Goal: Information Seeking & Learning: Learn about a topic

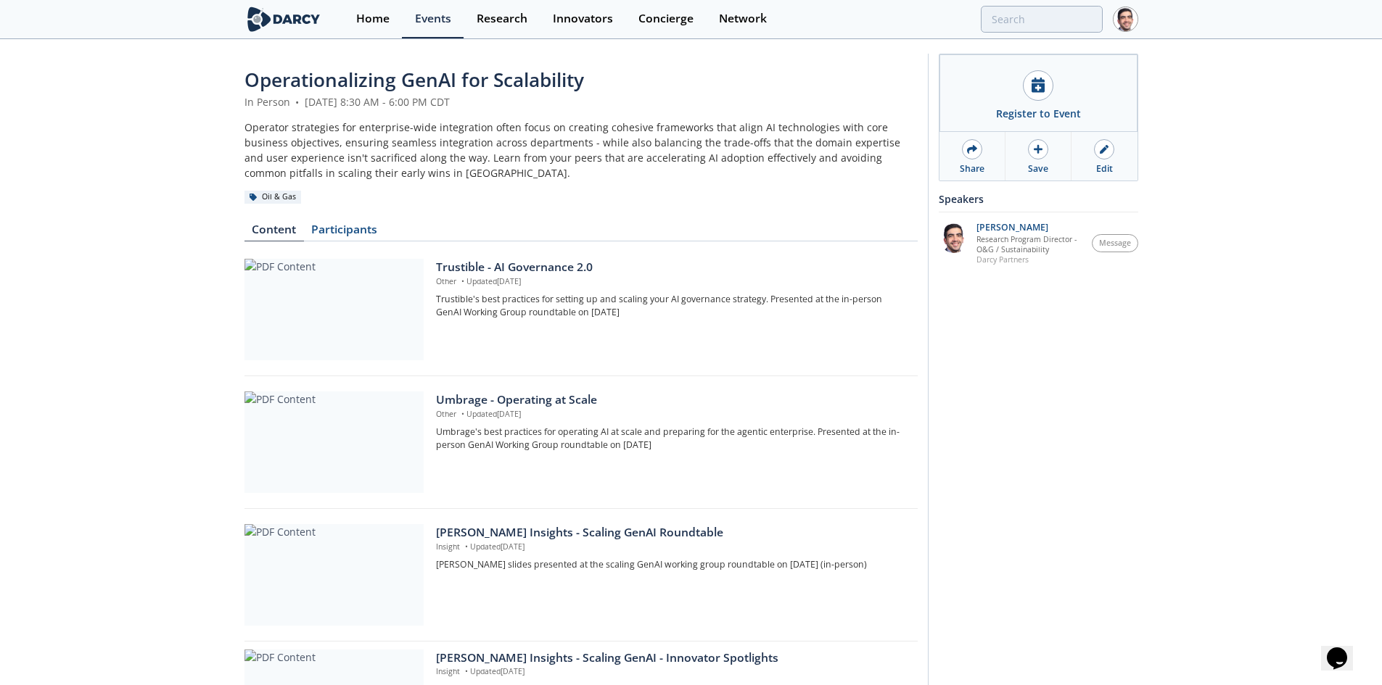
click at [446, 15] on div "Events" at bounding box center [433, 19] width 36 height 12
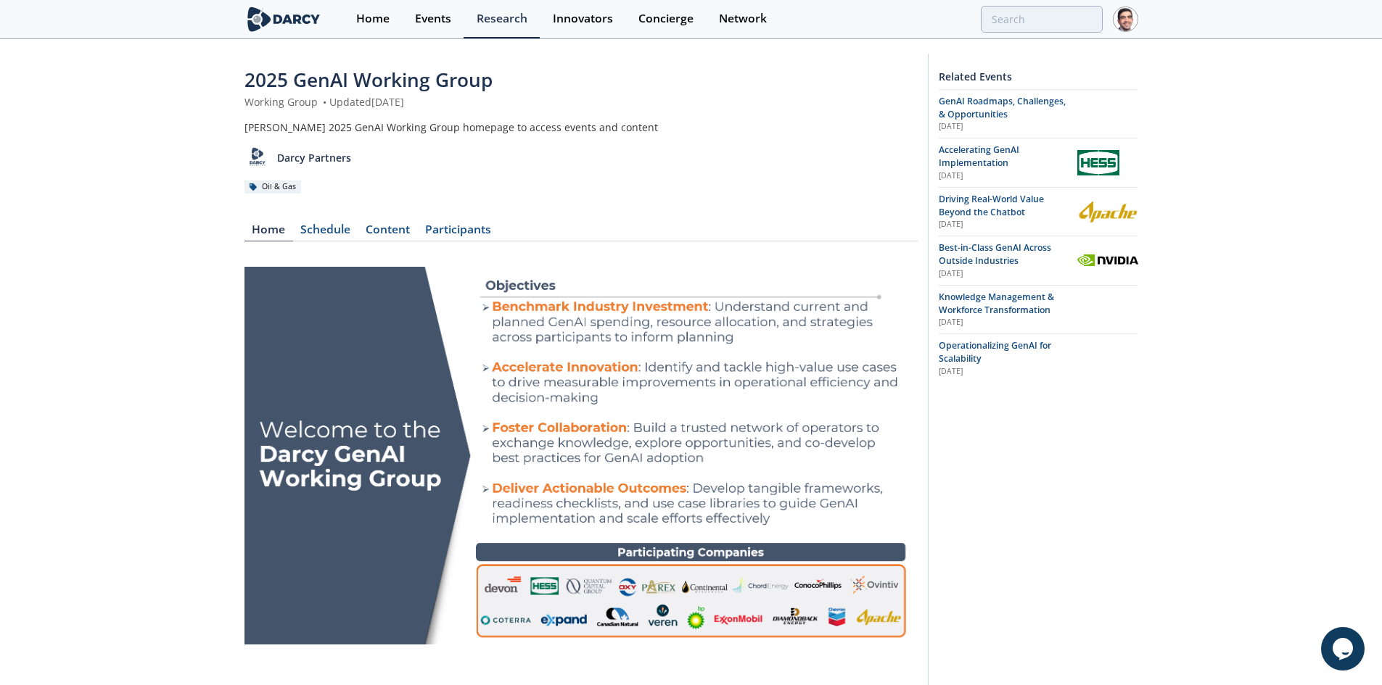
click at [981, 102] on span "GenAI Roadmaps, Challenges, & Opportunities" at bounding box center [1001, 107] width 127 height 25
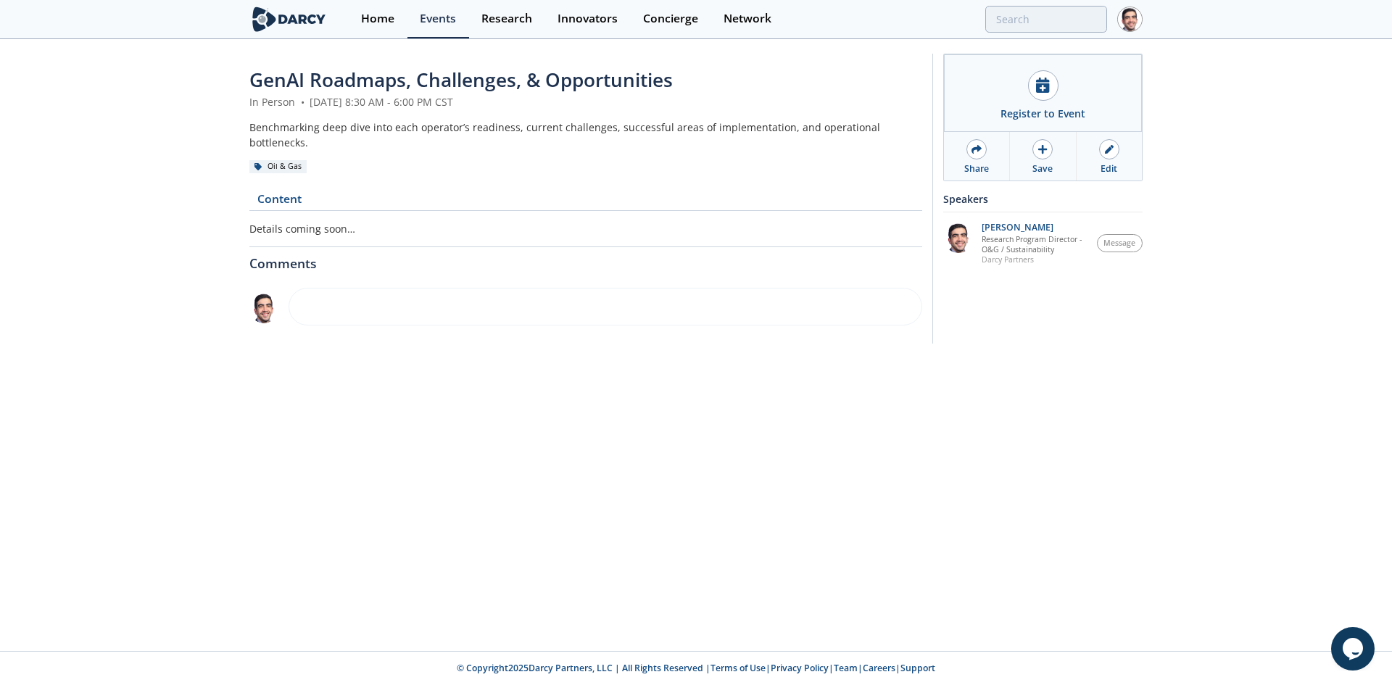
click at [270, 194] on link "Content" at bounding box center [278, 202] width 59 height 17
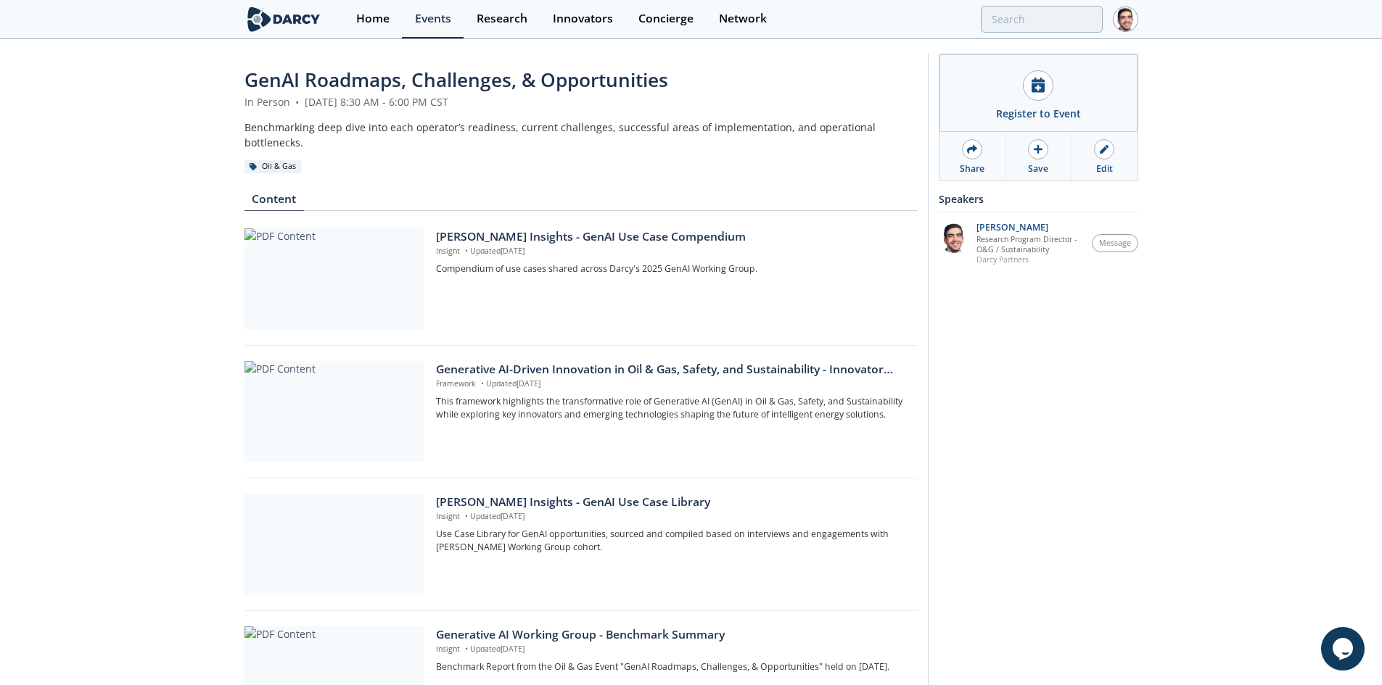
click at [339, 260] on div at bounding box center [333, 279] width 179 height 102
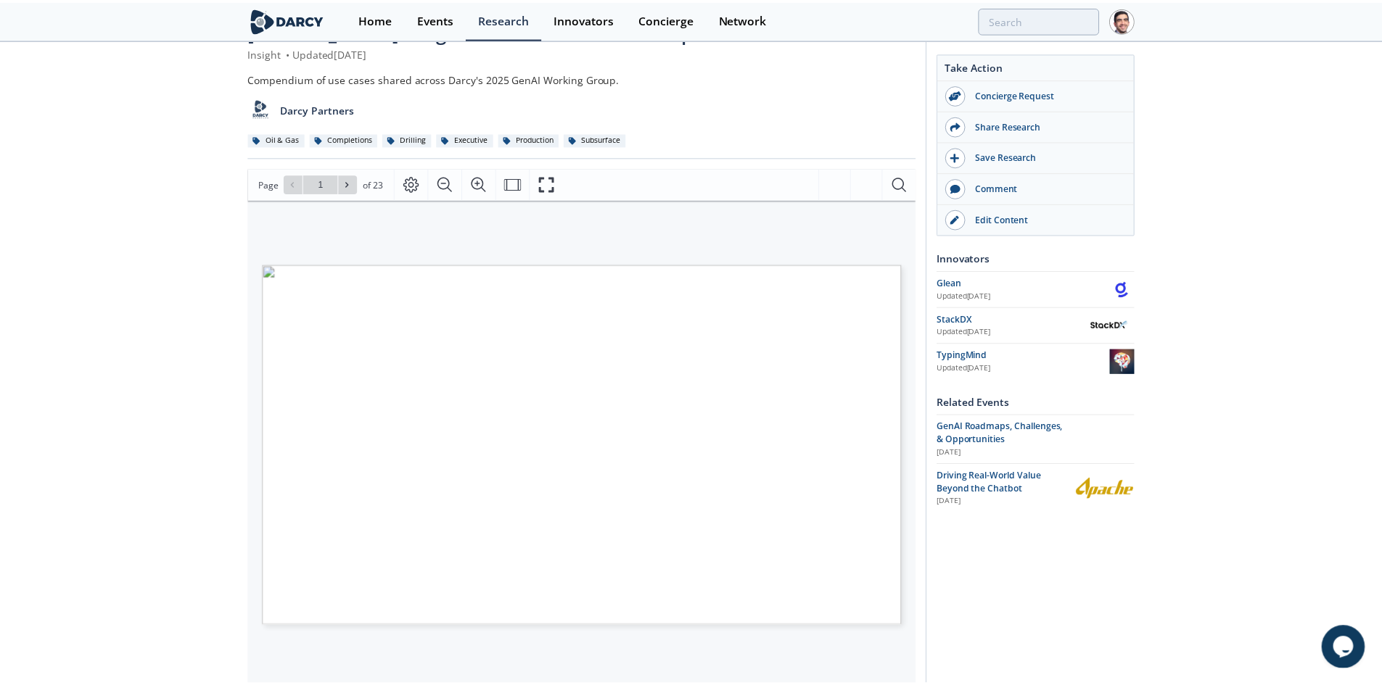
scroll to position [73, 0]
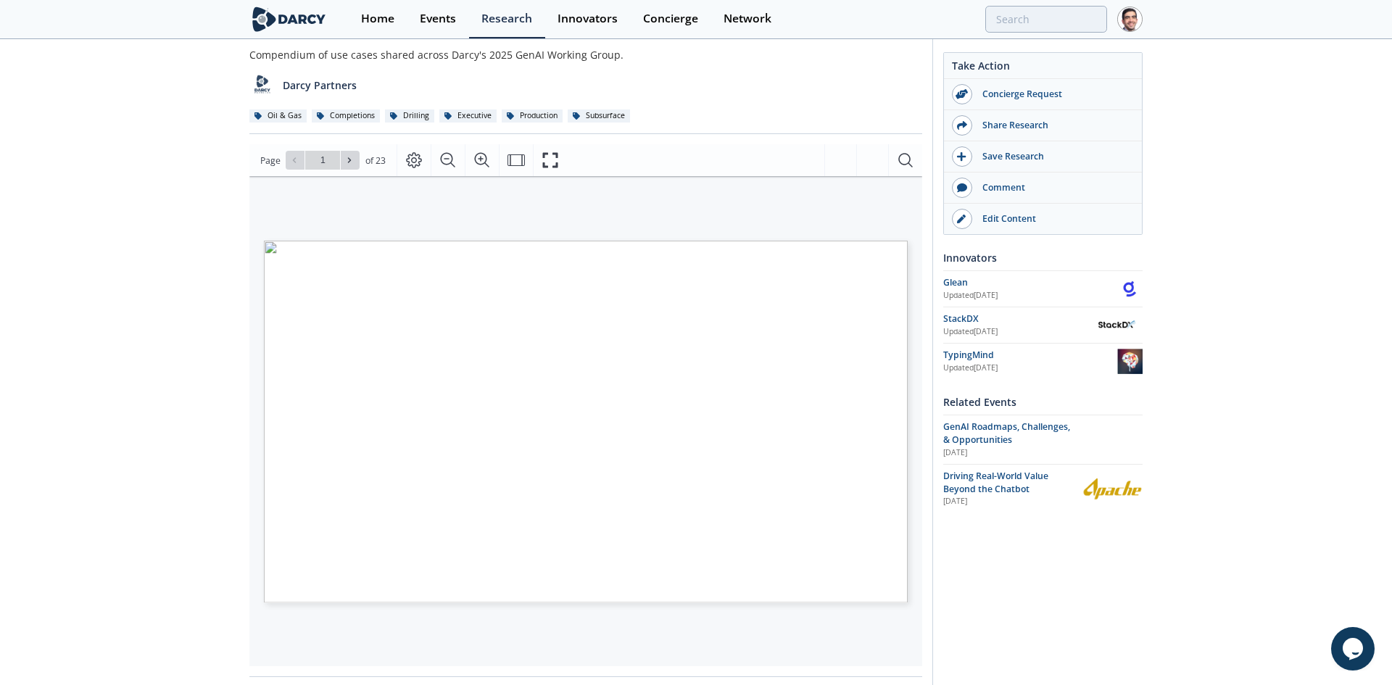
type input "2"
type input "3"
type input "4"
type input "5"
type input "6"
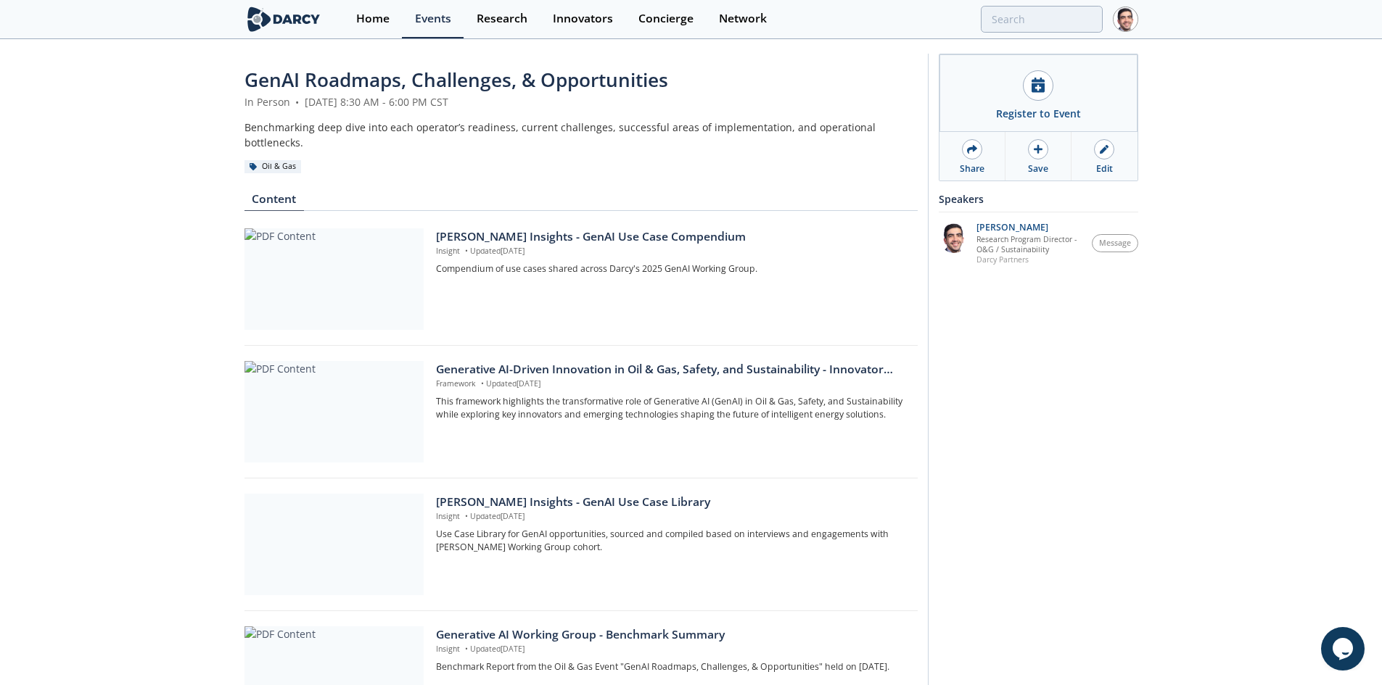
click at [589, 494] on div "Darcy Insights - GenAI Use Case Library" at bounding box center [671, 502] width 471 height 17
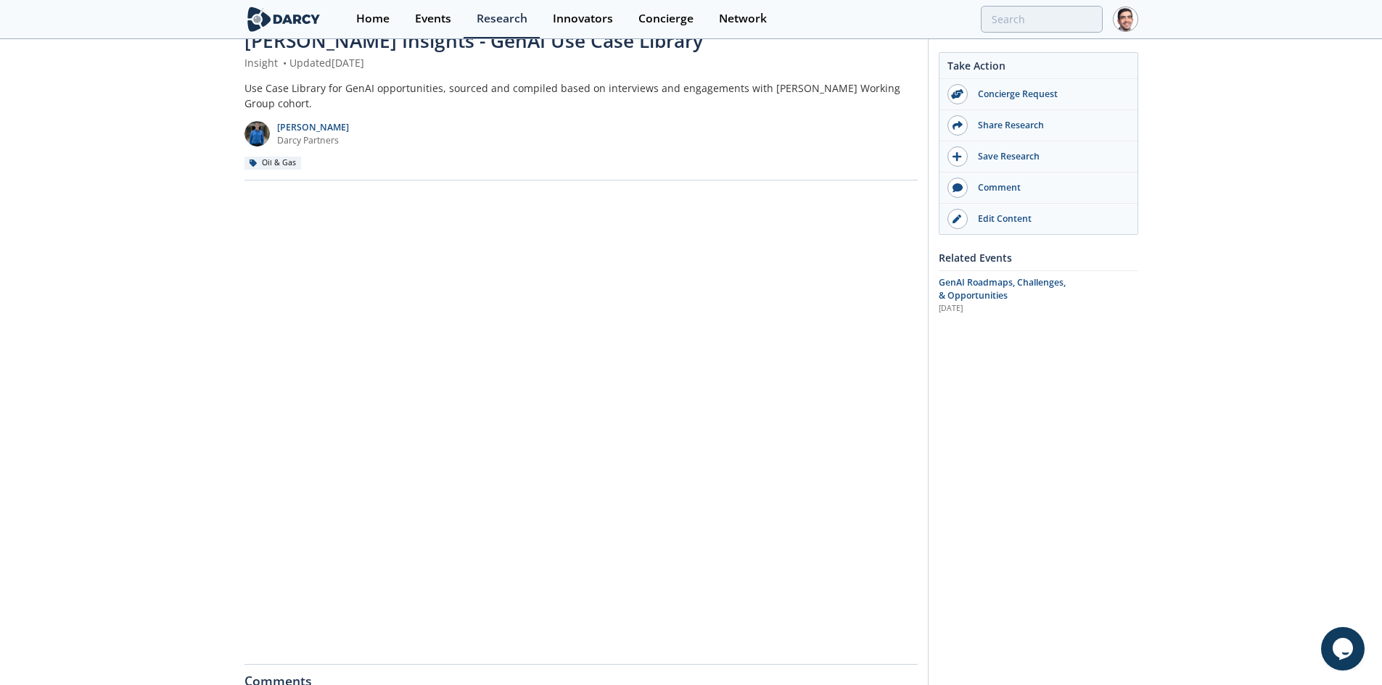
scroll to position [73, 0]
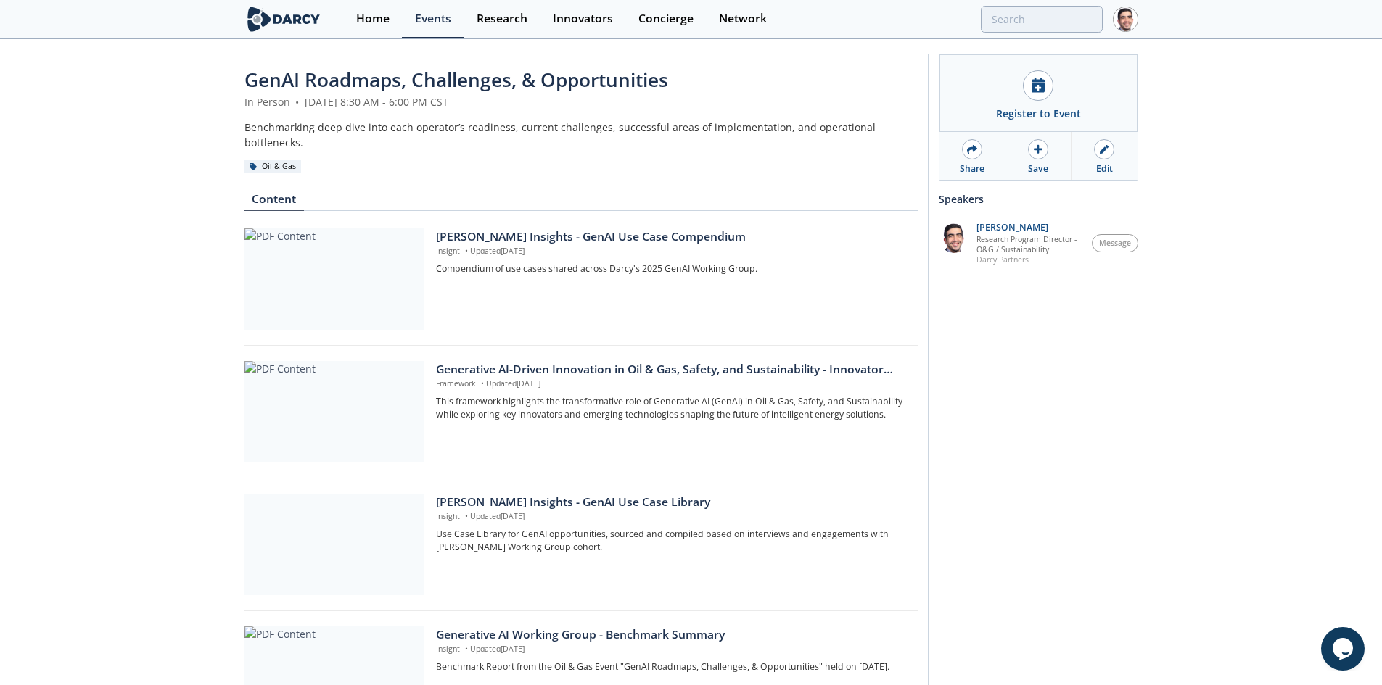
click at [544, 228] on div "Darcy Insights - GenAI Use Case Compendium" at bounding box center [671, 236] width 471 height 17
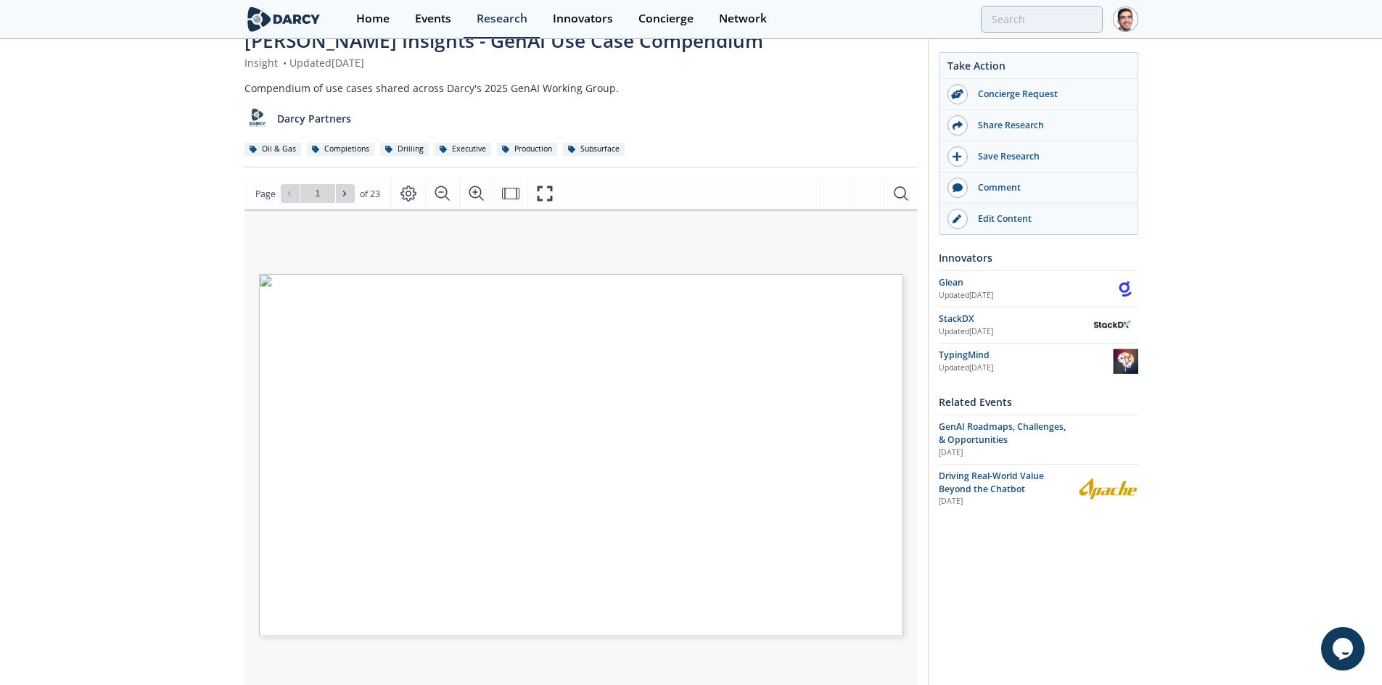
scroll to position [73, 0]
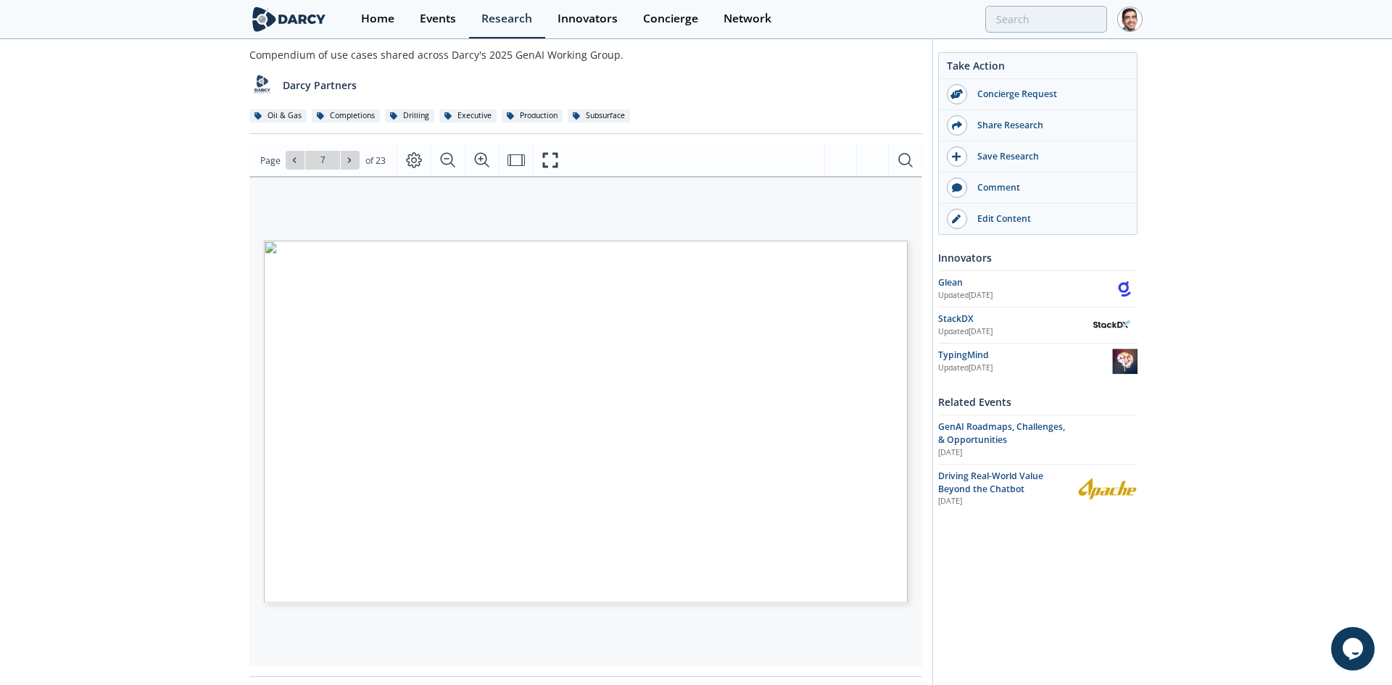
type input "8"
type input "9"
type input "10"
type input "11"
type input "12"
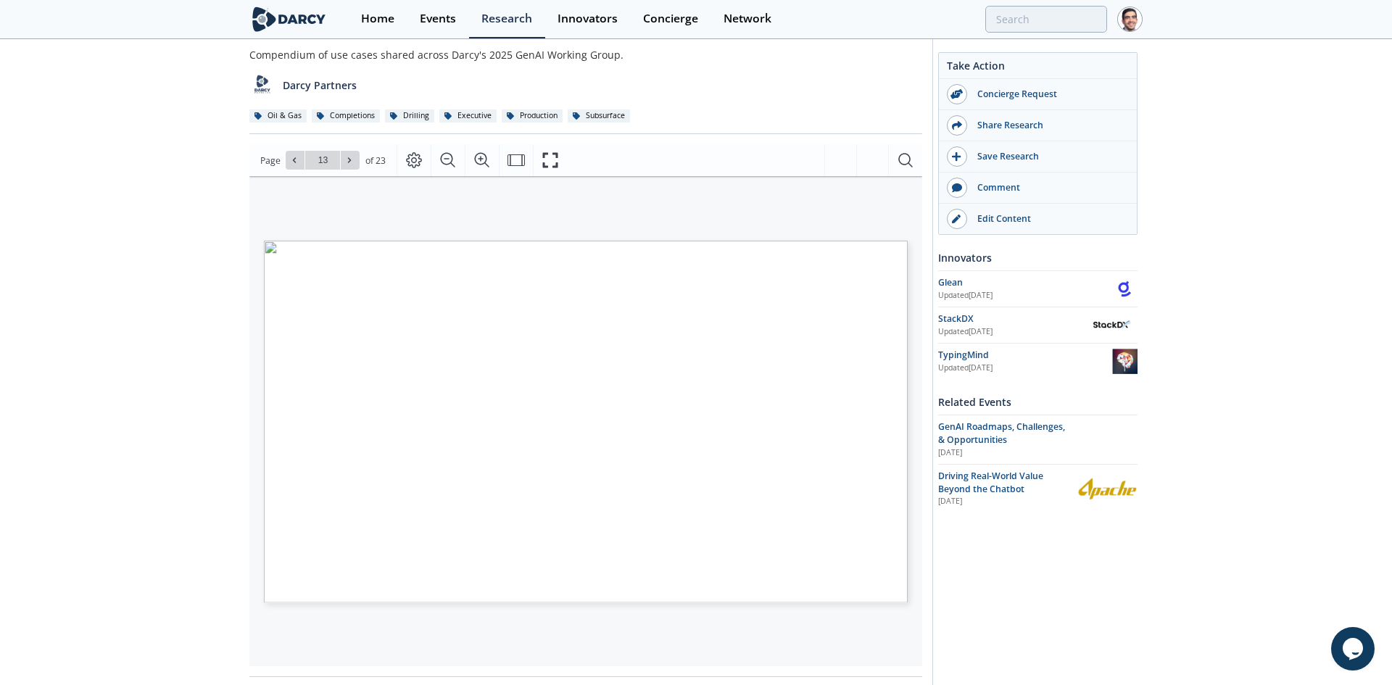
type input "14"
type input "15"
type input "14"
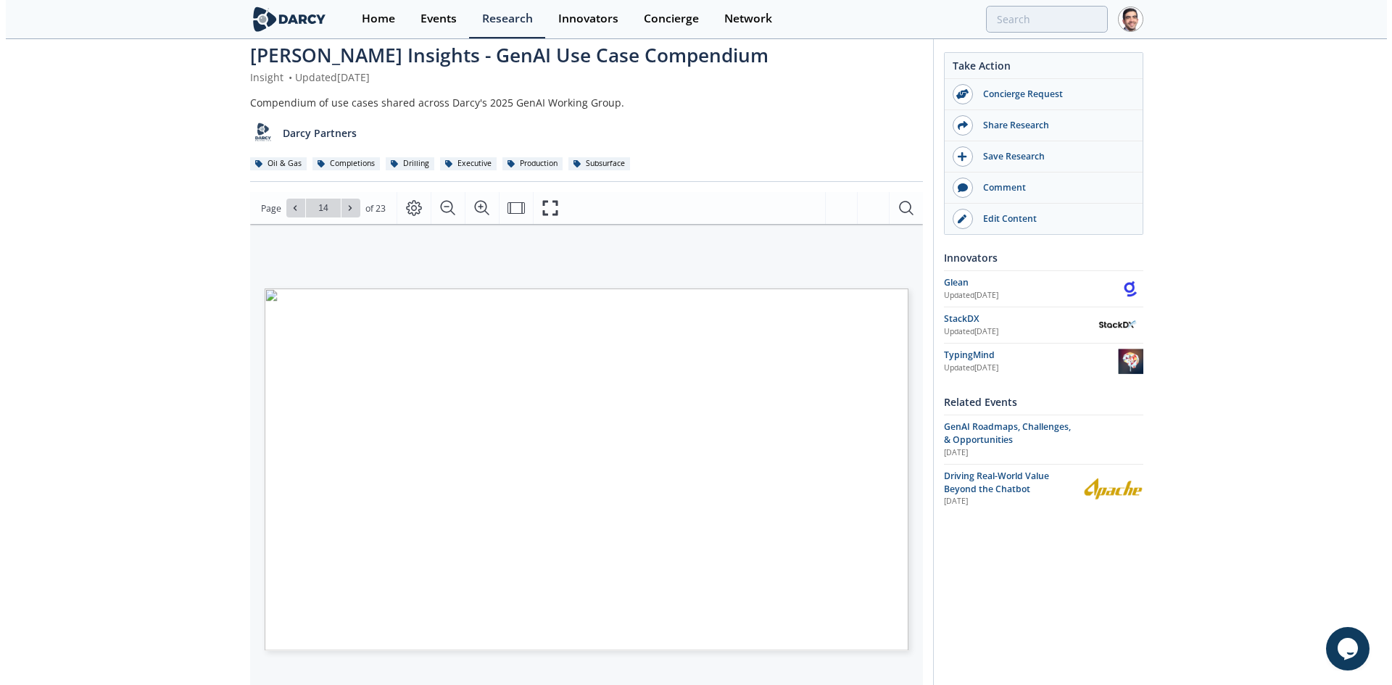
scroll to position [0, 0]
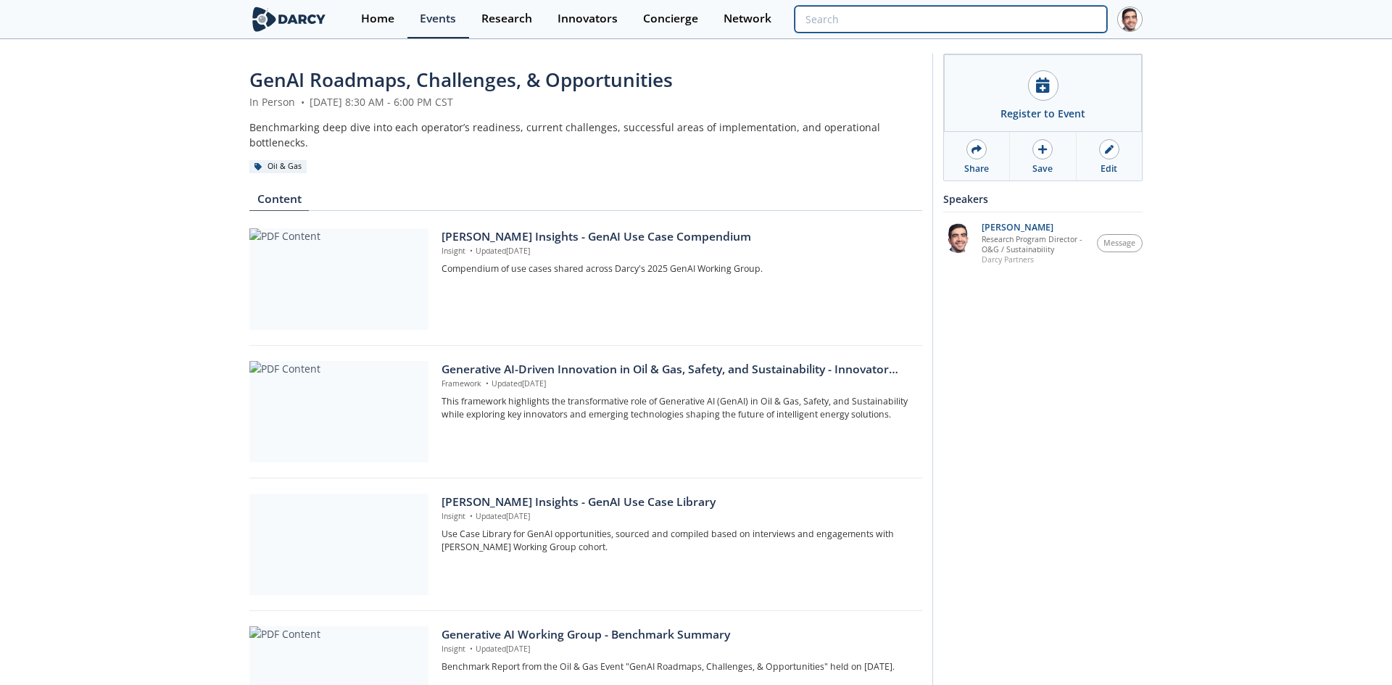
click at [1039, 17] on input "search" at bounding box center [951, 19] width 313 height 27
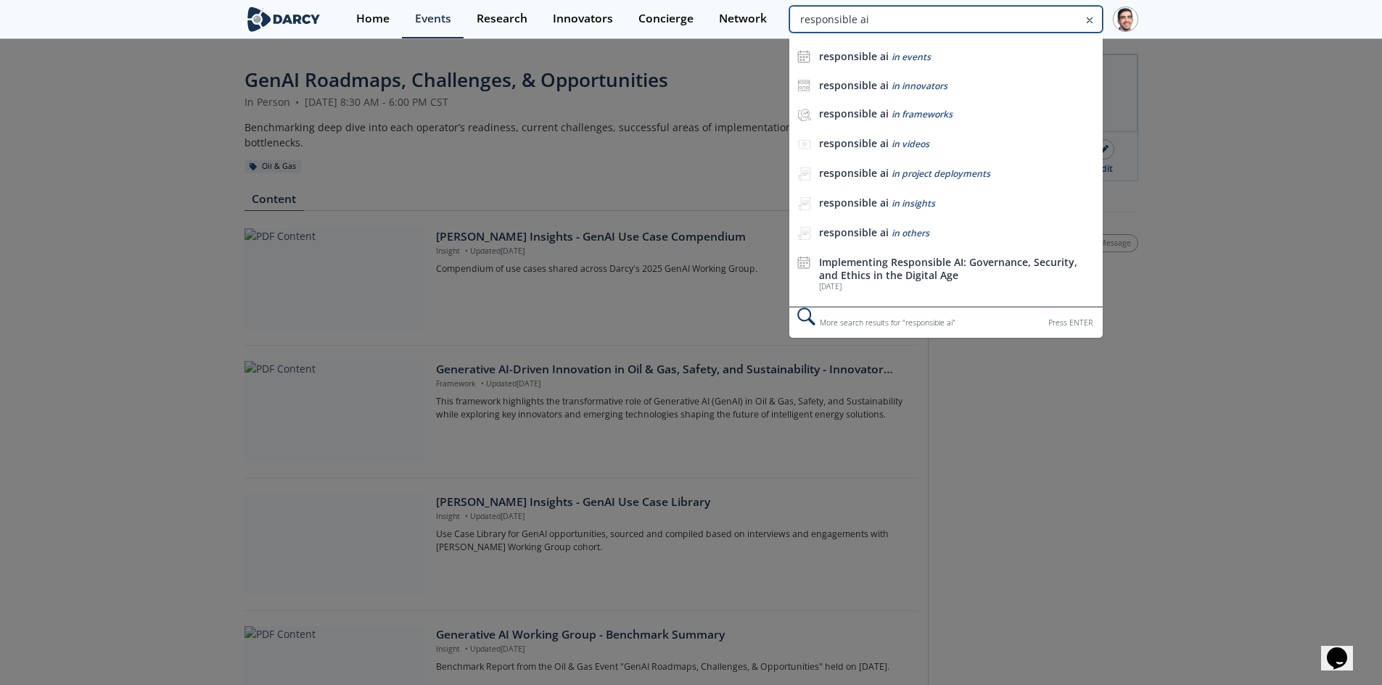
type input "responsible ai"
click at [959, 268] on div "Implementing Responsible AI: Governance, Security, and Ethics in the Digital Age" at bounding box center [957, 268] width 276 height 25
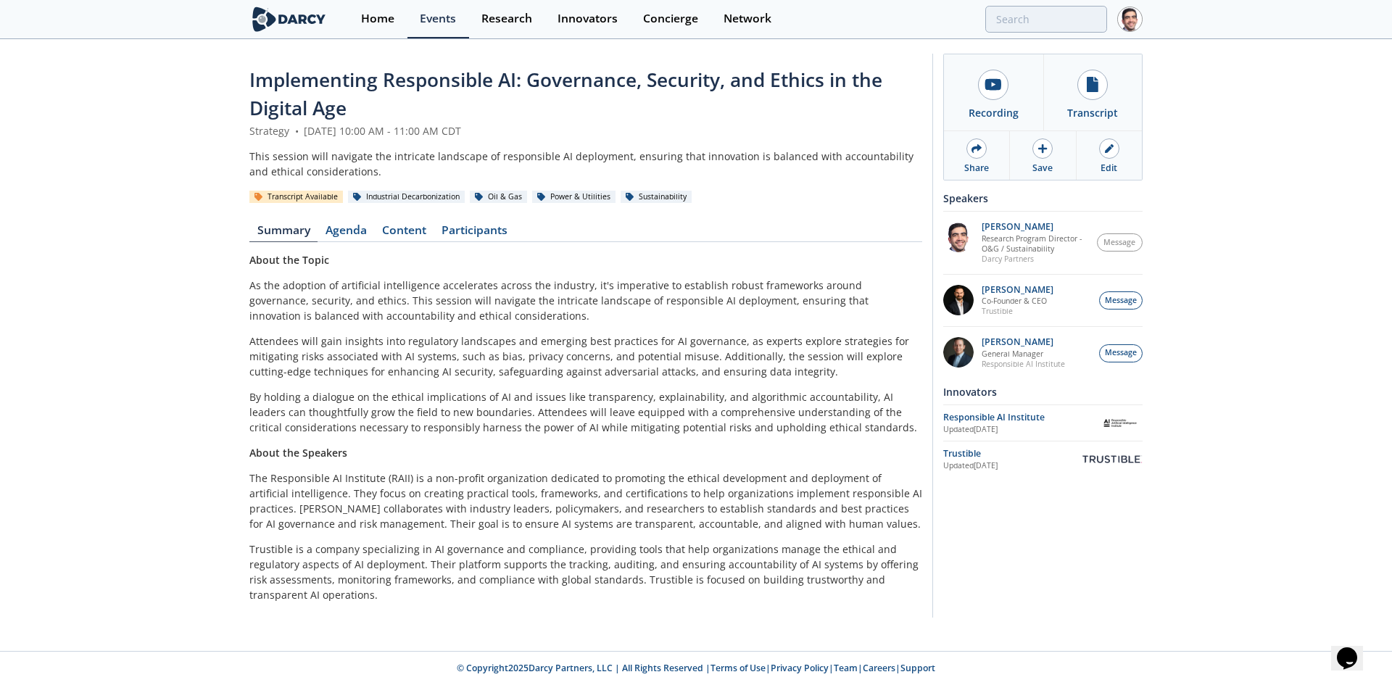
click at [400, 226] on link "Content" at bounding box center [403, 233] width 59 height 17
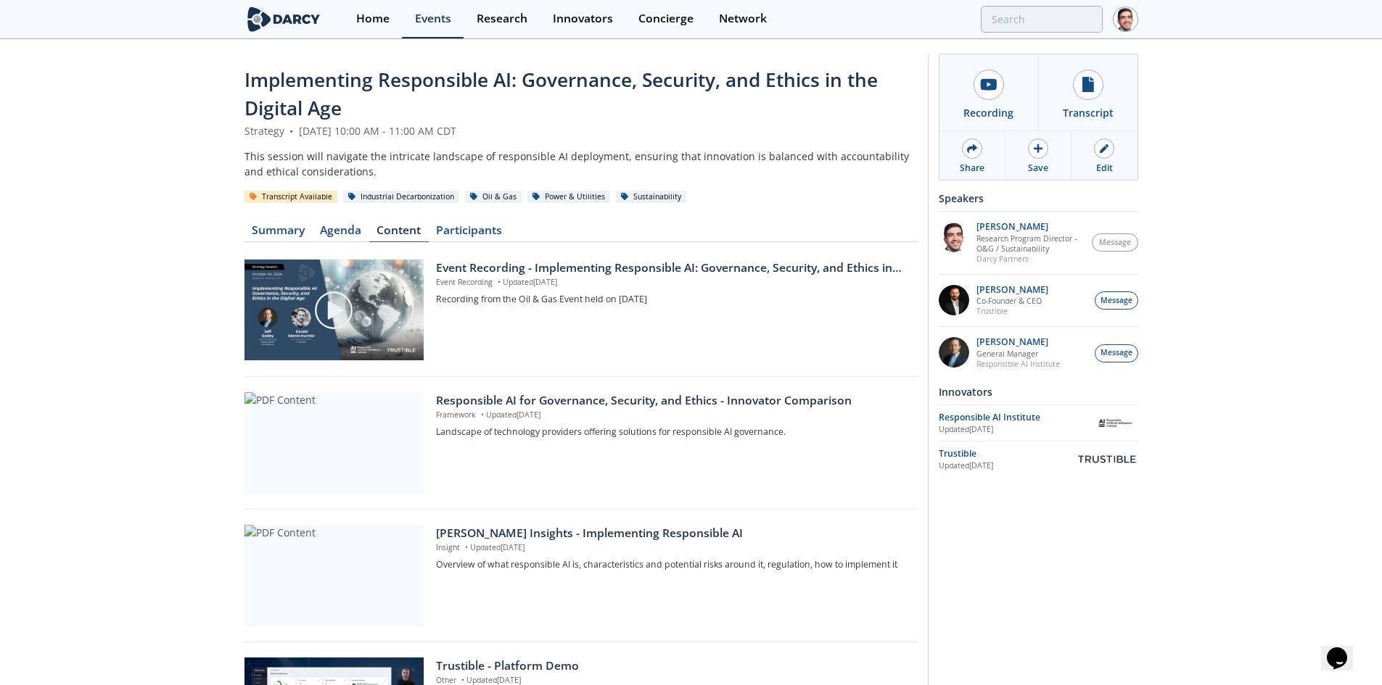
click at [279, 236] on link "Summary" at bounding box center [278, 233] width 68 height 17
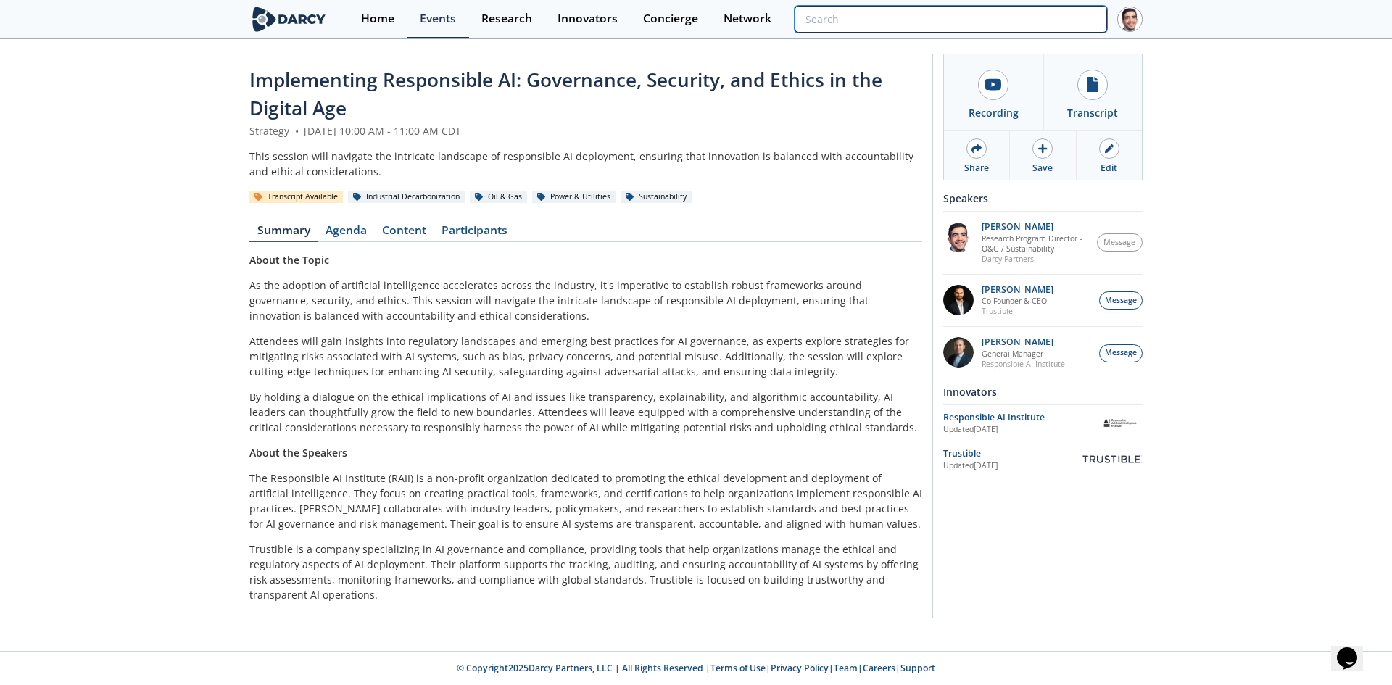
click at [1019, 20] on input "search" at bounding box center [951, 19] width 313 height 27
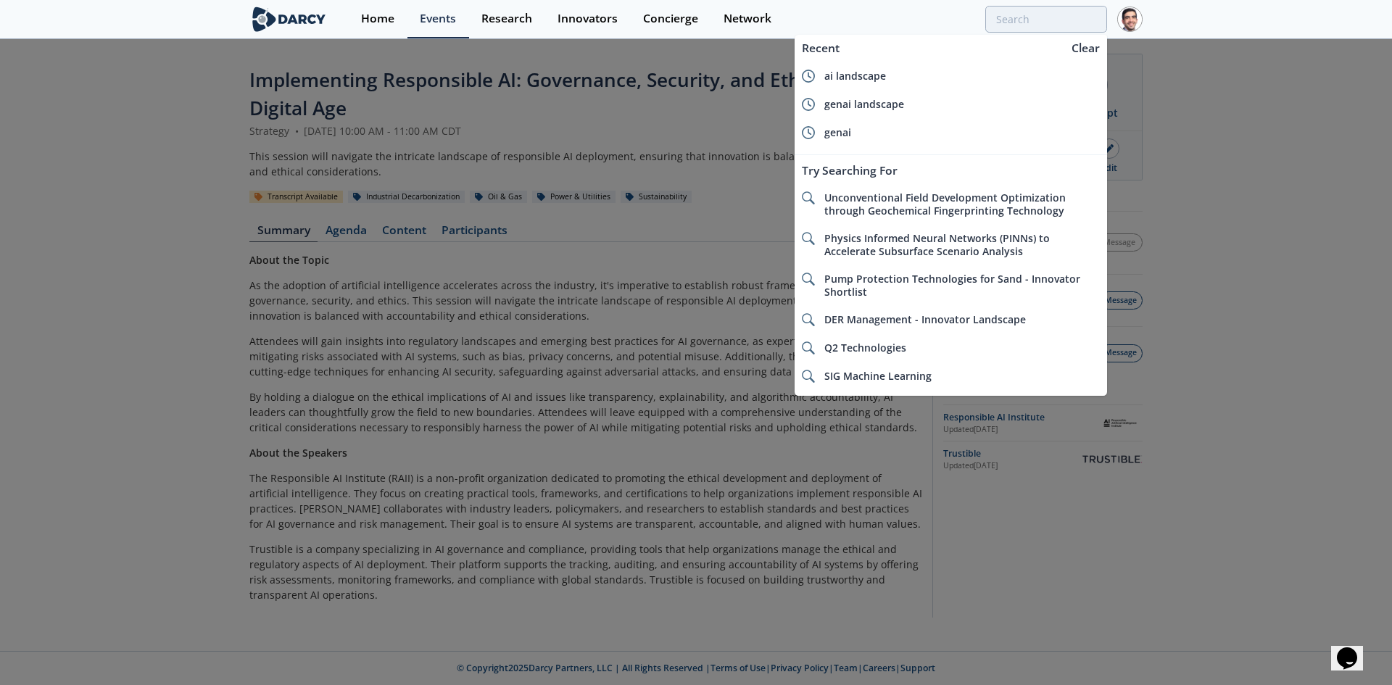
click at [703, 142] on div at bounding box center [696, 342] width 1392 height 685
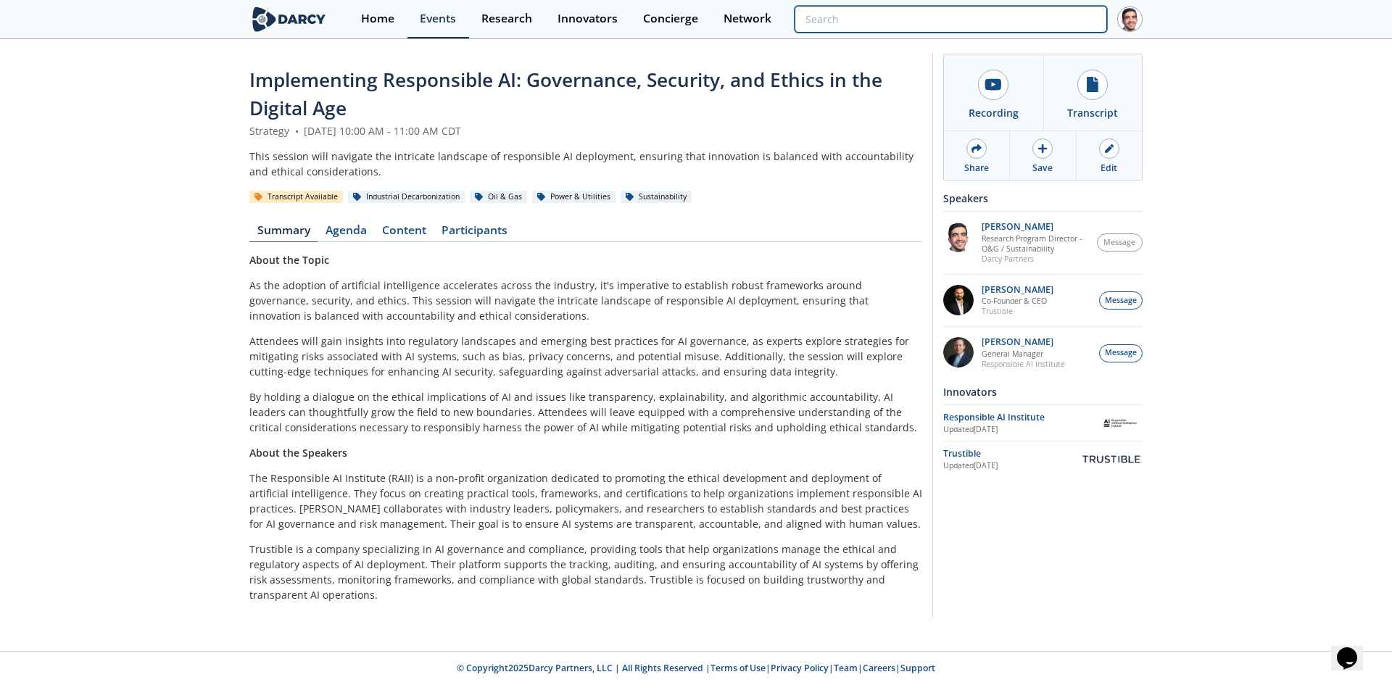
click at [1010, 19] on input "search" at bounding box center [951, 19] width 313 height 27
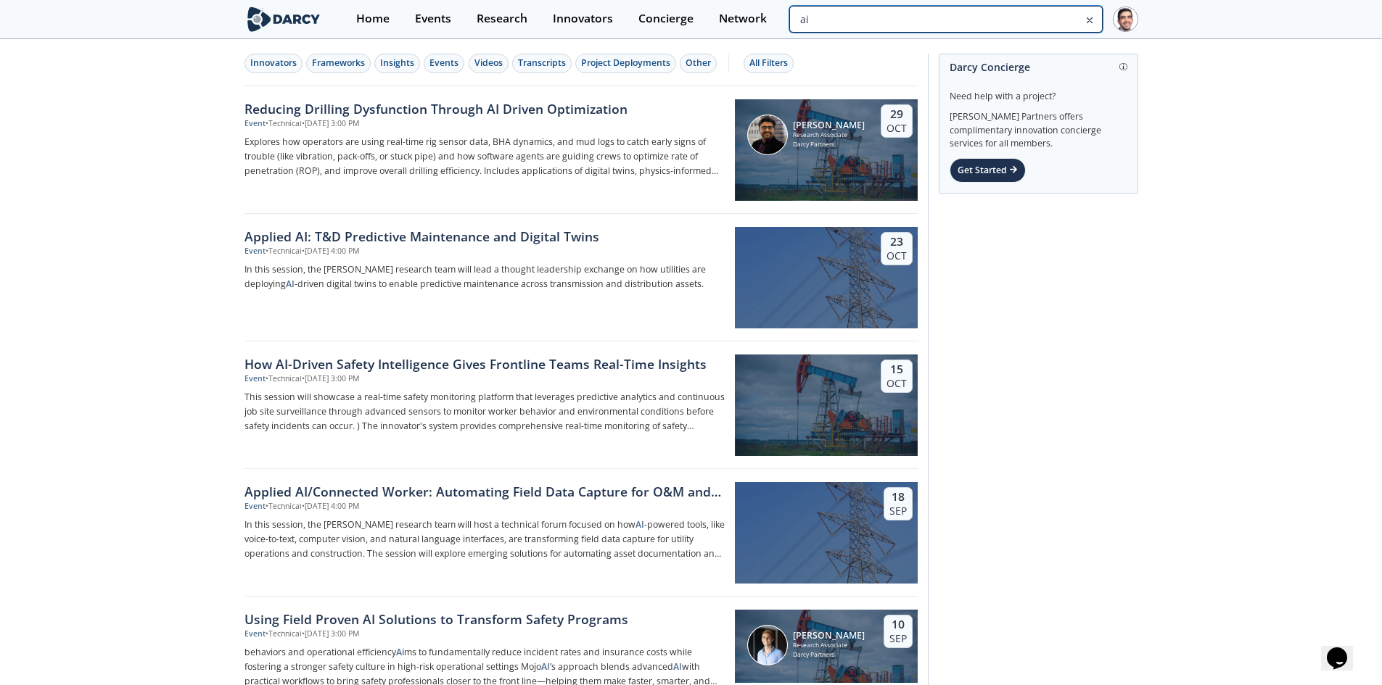
click at [1030, 12] on input "ai" at bounding box center [945, 19] width 313 height 27
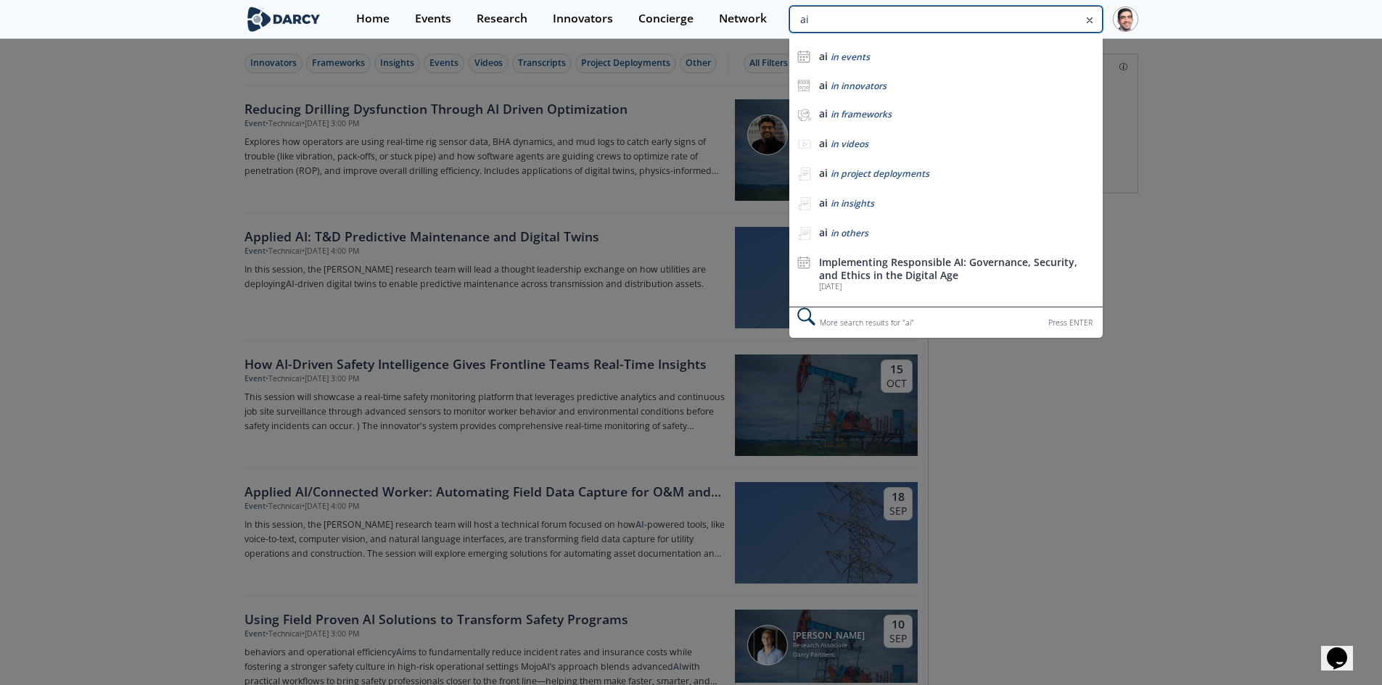
click at [1031, 12] on input "ai" at bounding box center [945, 19] width 313 height 27
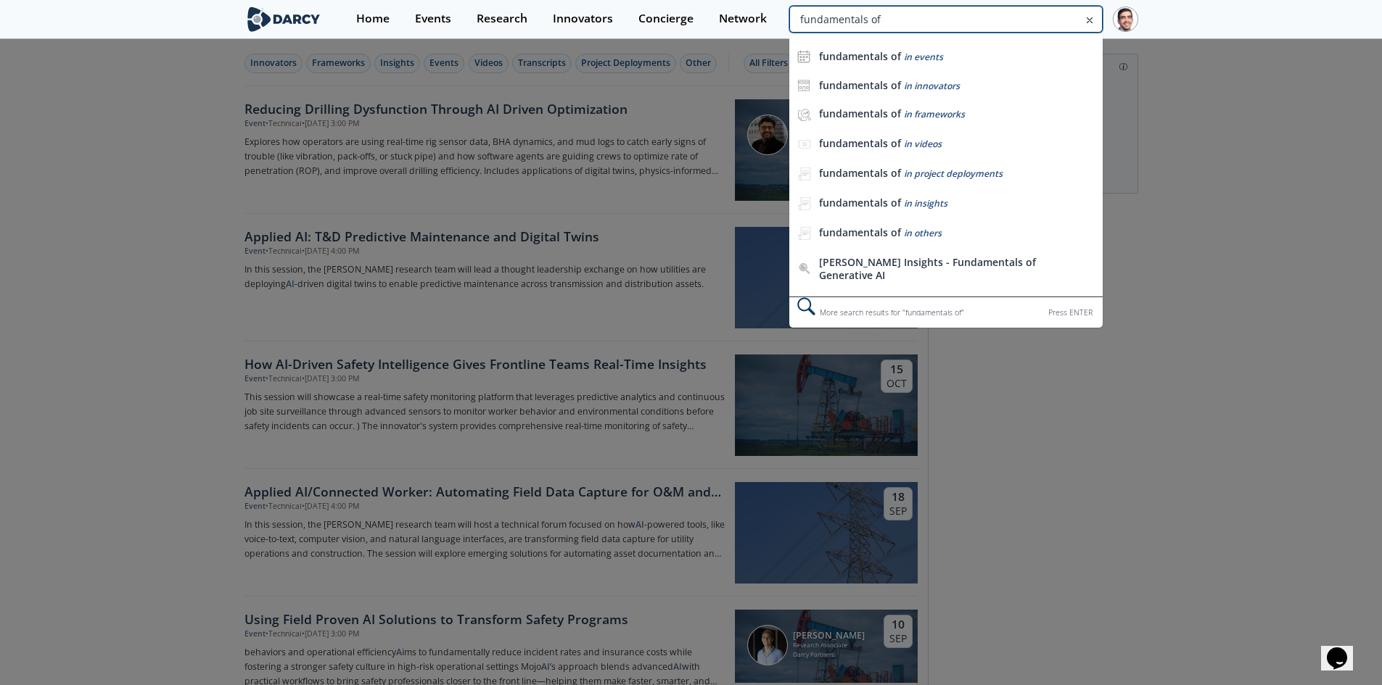
type input "fundamentals of"
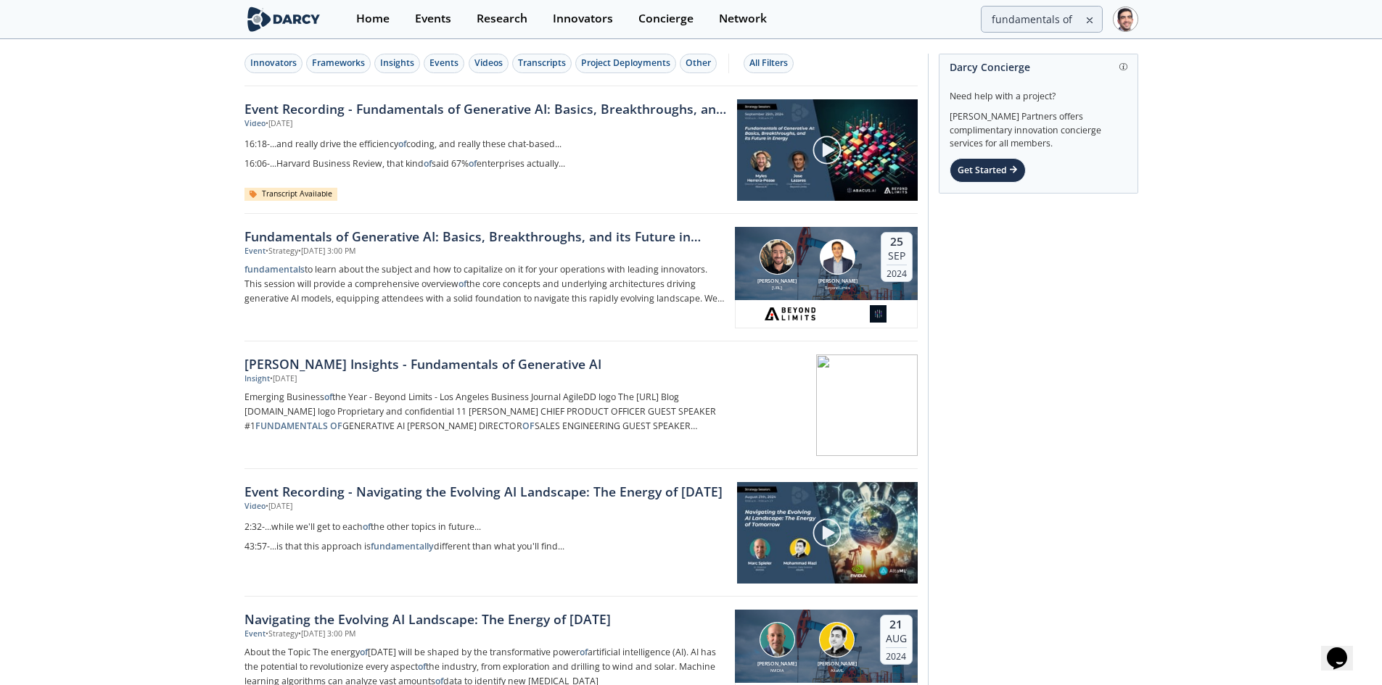
click at [476, 102] on link "Event Recording - Fundamentals of Generative AI: Basics, Breakthroughs, and its…" at bounding box center [485, 108] width 482 height 19
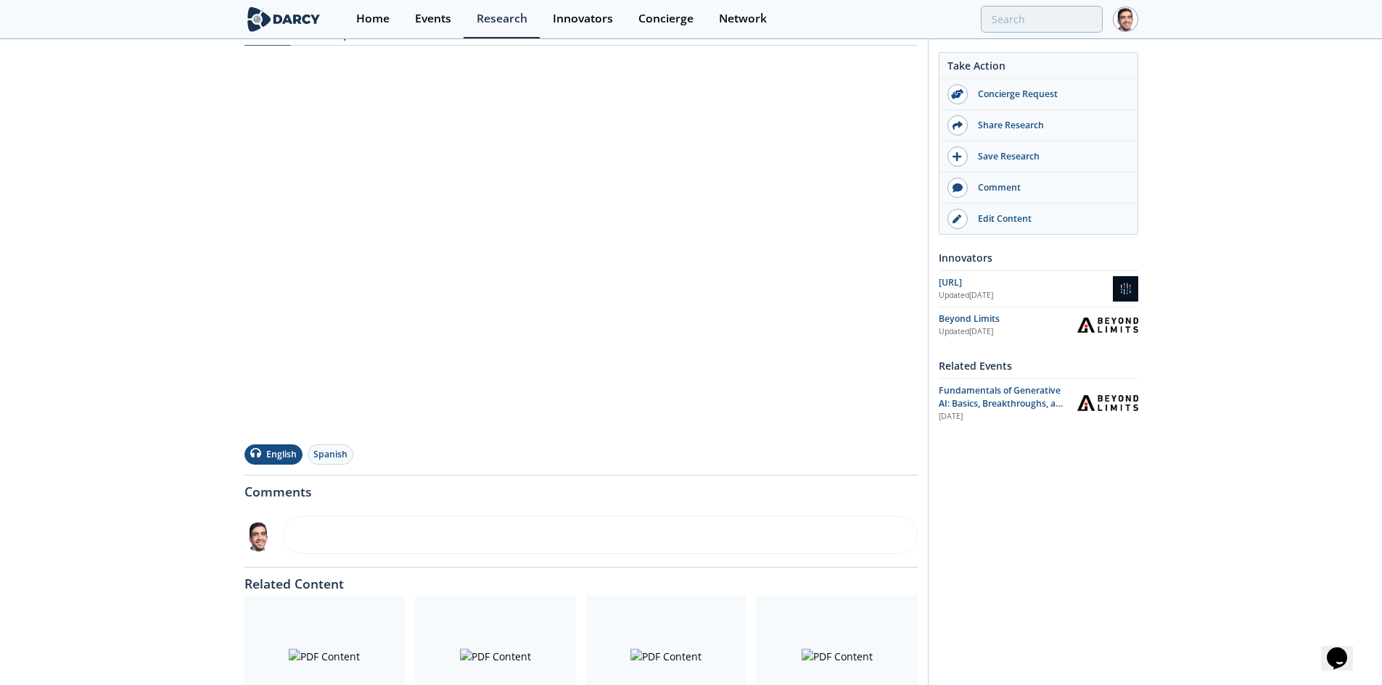
scroll to position [290, 0]
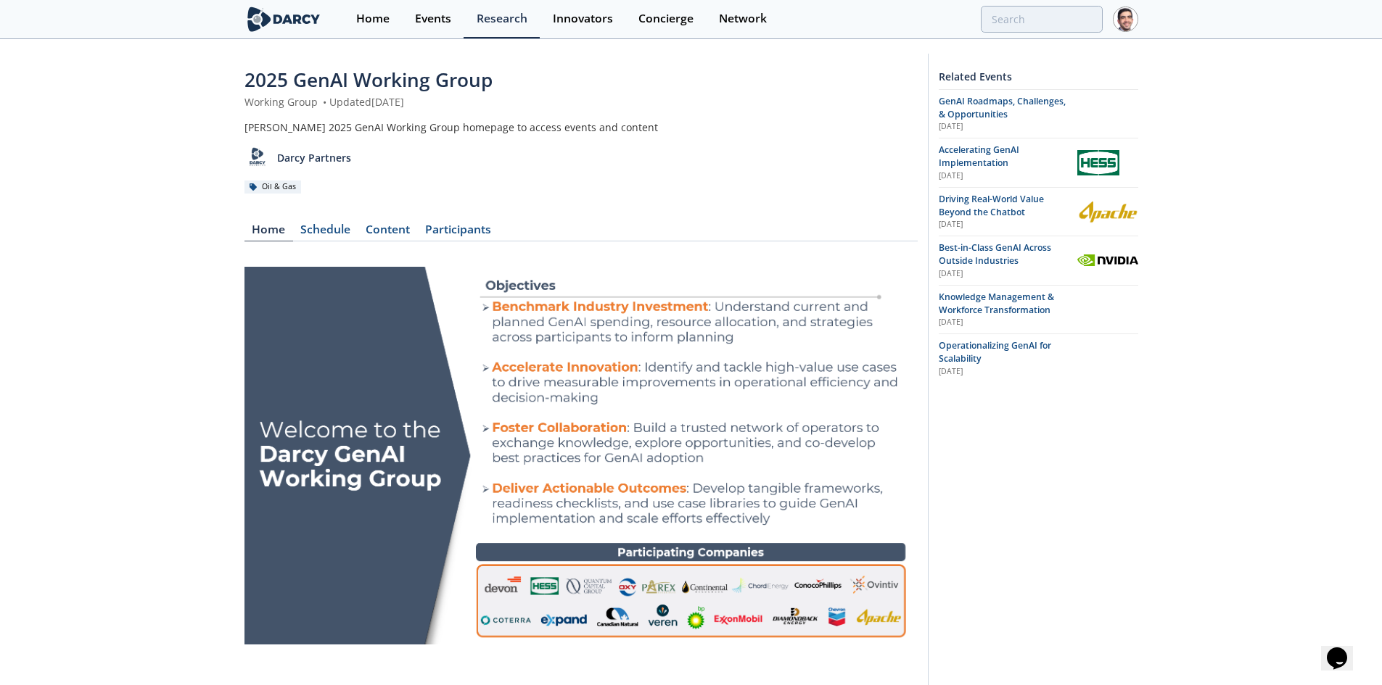
click at [994, 152] on span "Accelerating GenAI Implementation" at bounding box center [978, 156] width 81 height 25
click at [977, 195] on span "Driving Real-World Value Beyond the Chatbot" at bounding box center [990, 205] width 105 height 25
click at [1002, 244] on span "Best-in-Class GenAI Across Outside Industries" at bounding box center [994, 254] width 112 height 25
click at [997, 308] on span "Knowledge Management & Workforce Transformation" at bounding box center [995, 303] width 115 height 25
click at [989, 112] on span "GenAI Roadmaps, Challenges, & Opportunities" at bounding box center [1001, 107] width 127 height 25
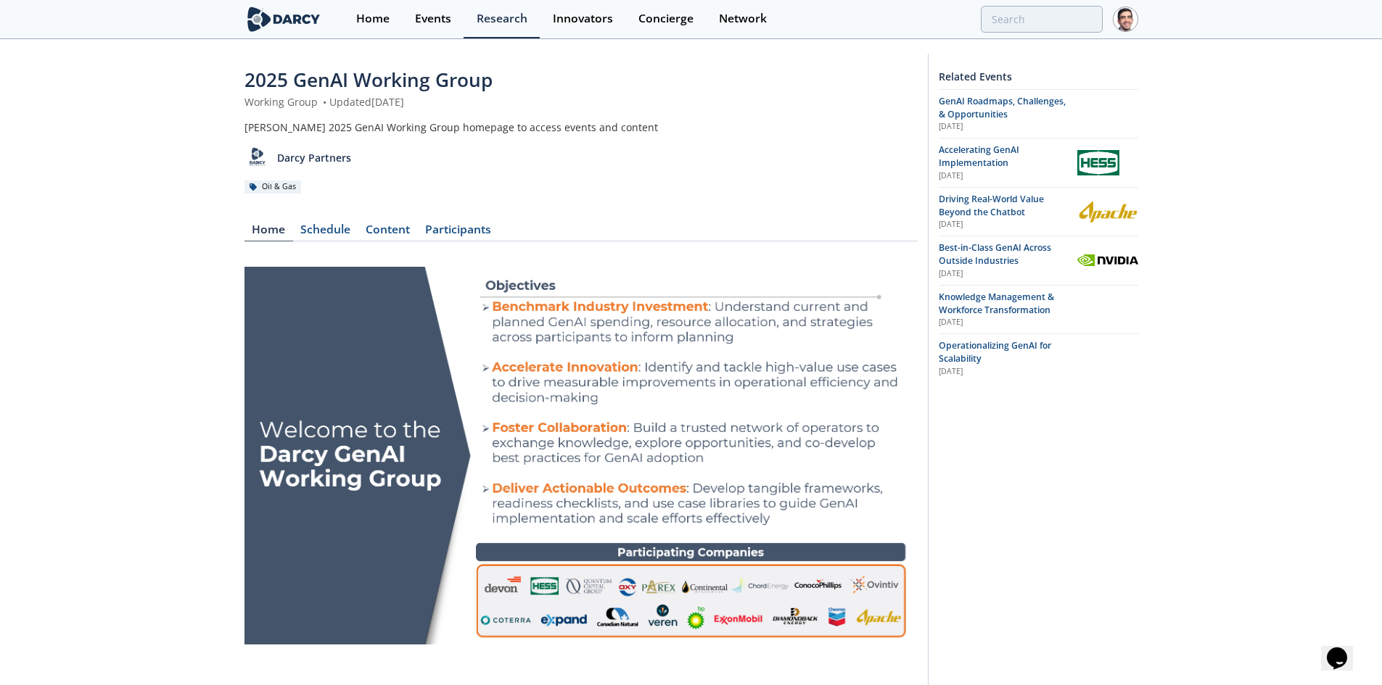
click at [392, 234] on div "Content" at bounding box center [387, 232] width 59 height 17
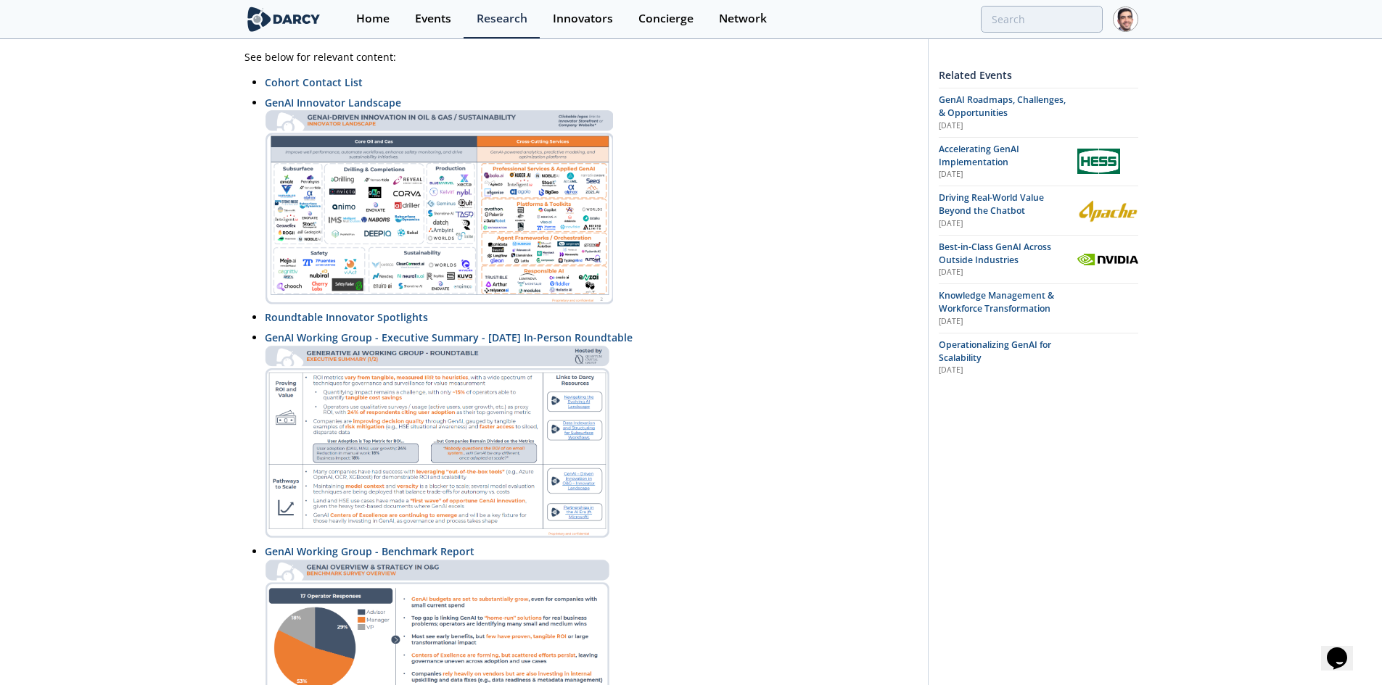
scroll to position [508, 0]
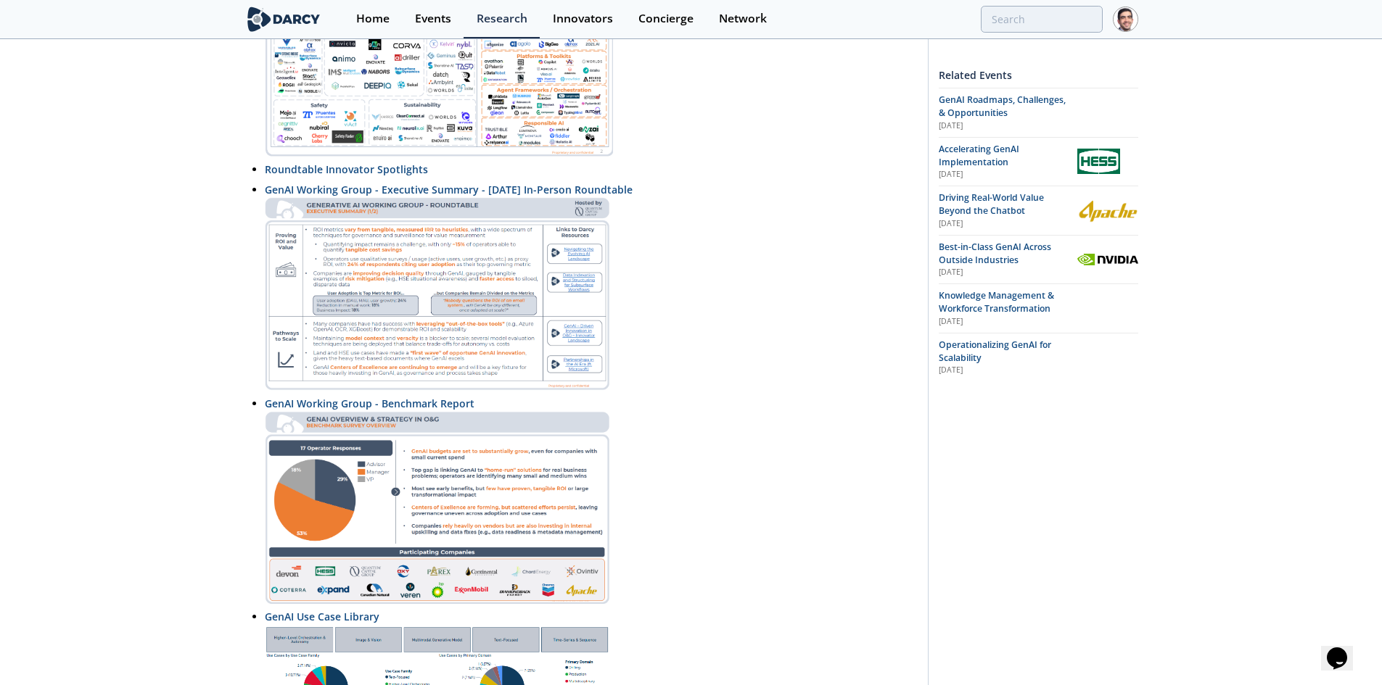
scroll to position [73, 0]
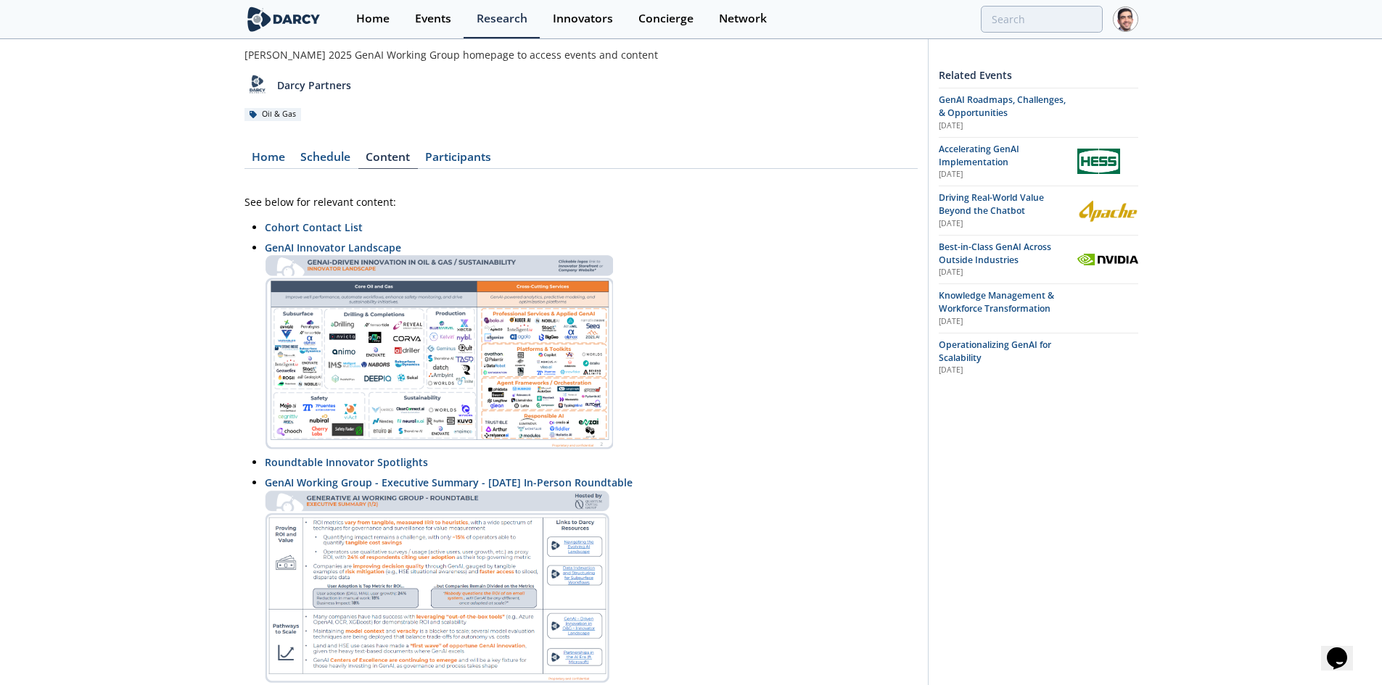
click at [975, 354] on span "Operationalizing GenAI for Scalability" at bounding box center [994, 351] width 112 height 25
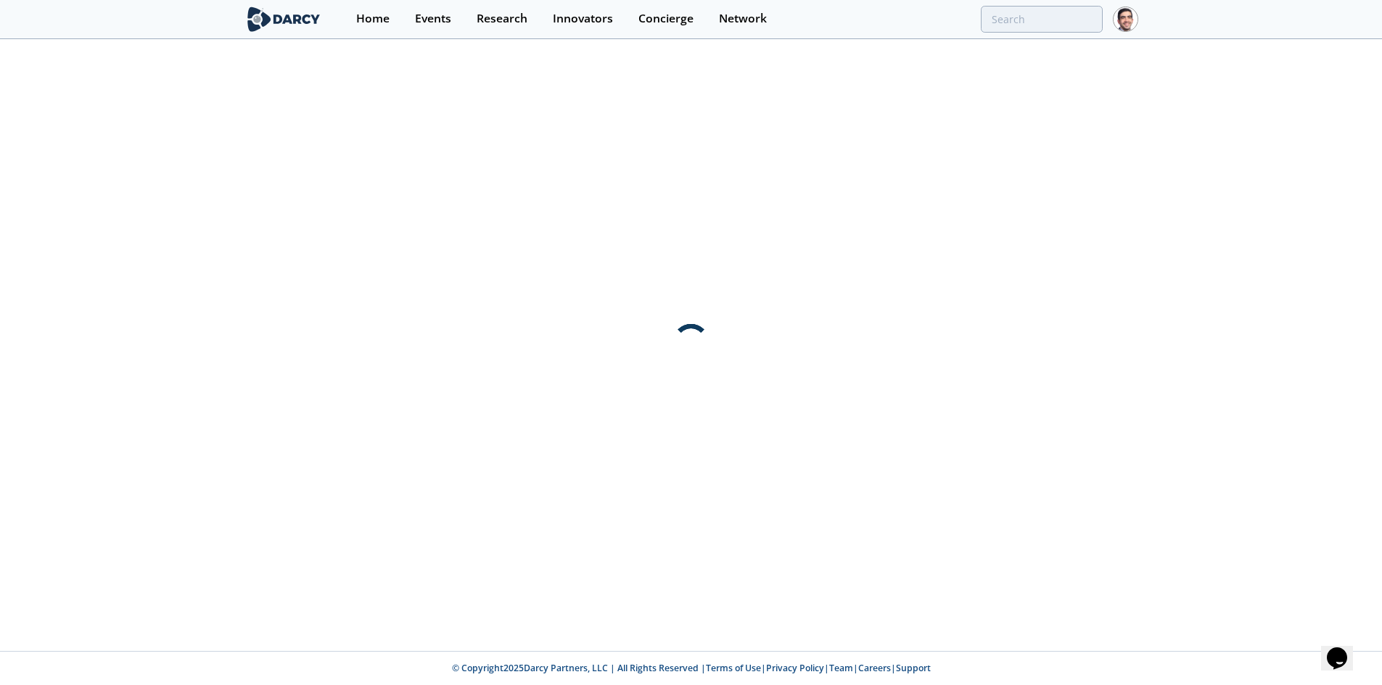
scroll to position [0, 0]
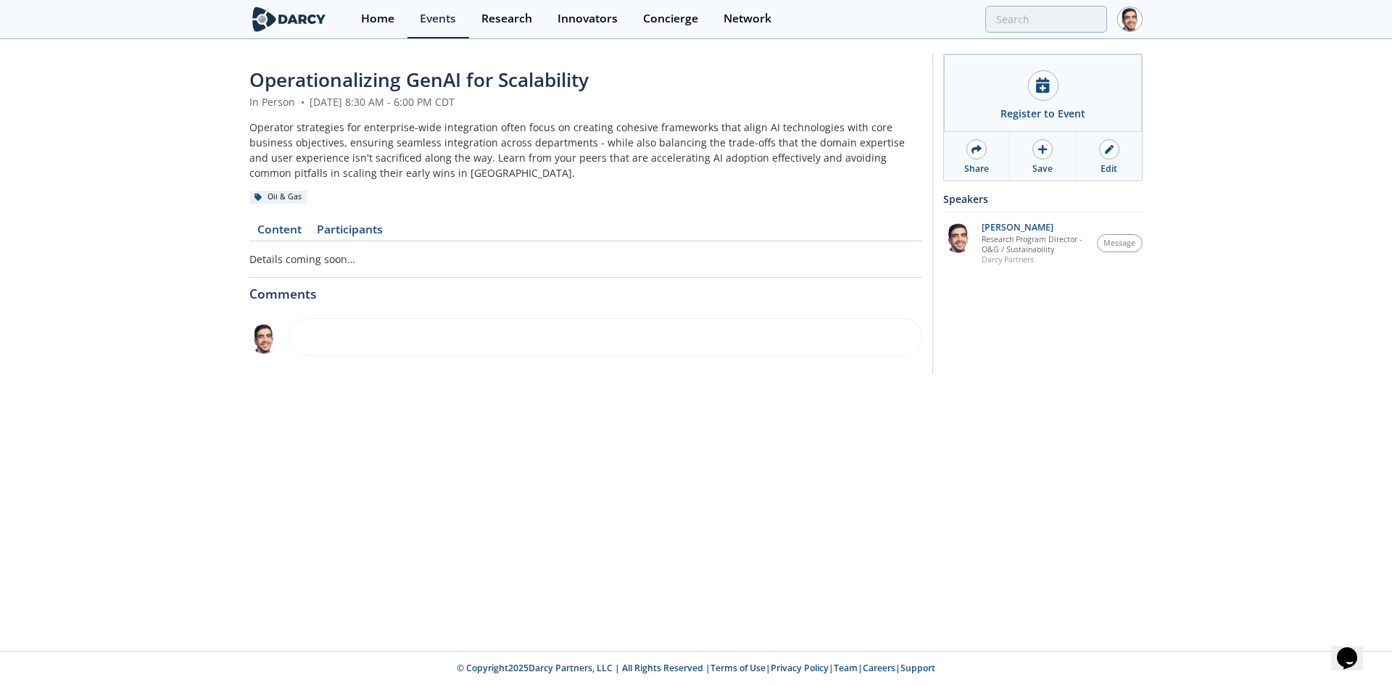
click at [281, 221] on div "Operationalizing GenAI for Scalability In Person • August 14, 2025 8:30 AM - 6:…" at bounding box center [585, 217] width 673 height 303
click at [284, 229] on link "Content" at bounding box center [278, 232] width 59 height 17
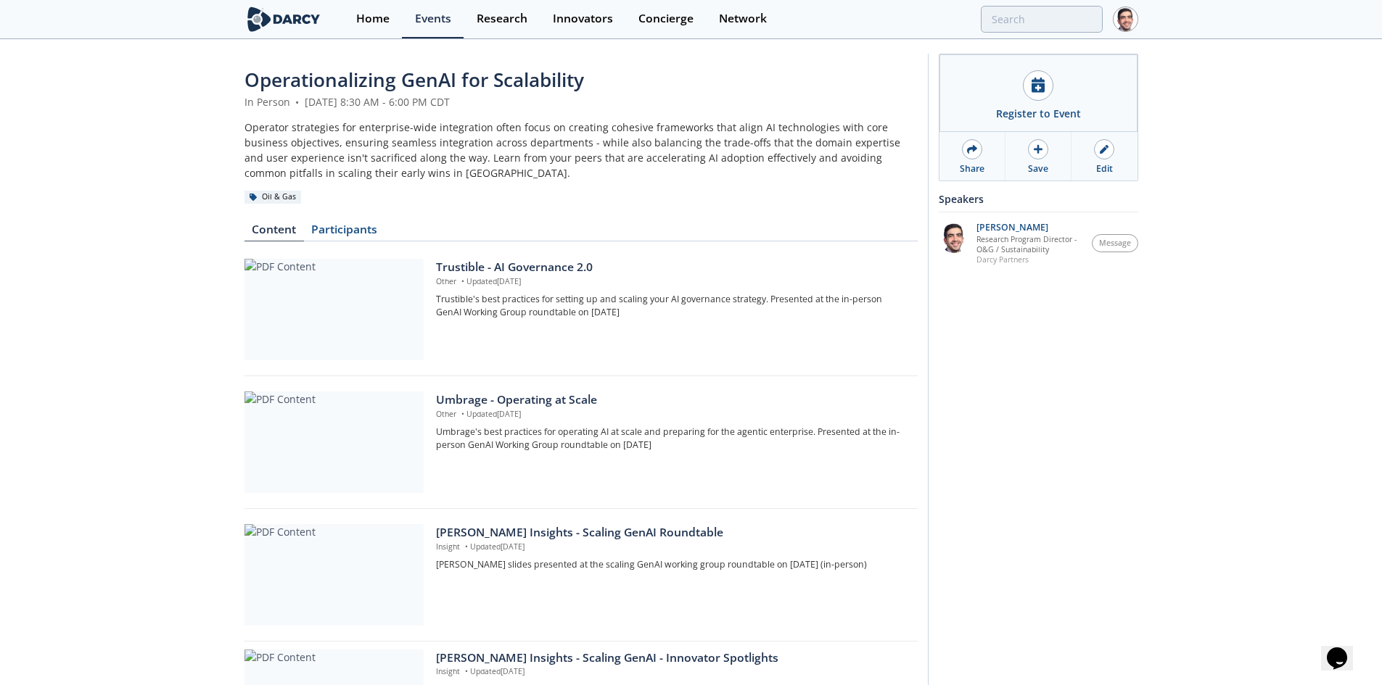
click at [1100, 162] on div "Edit" at bounding box center [1104, 168] width 17 height 13
